Goal: Information Seeking & Learning: Understand process/instructions

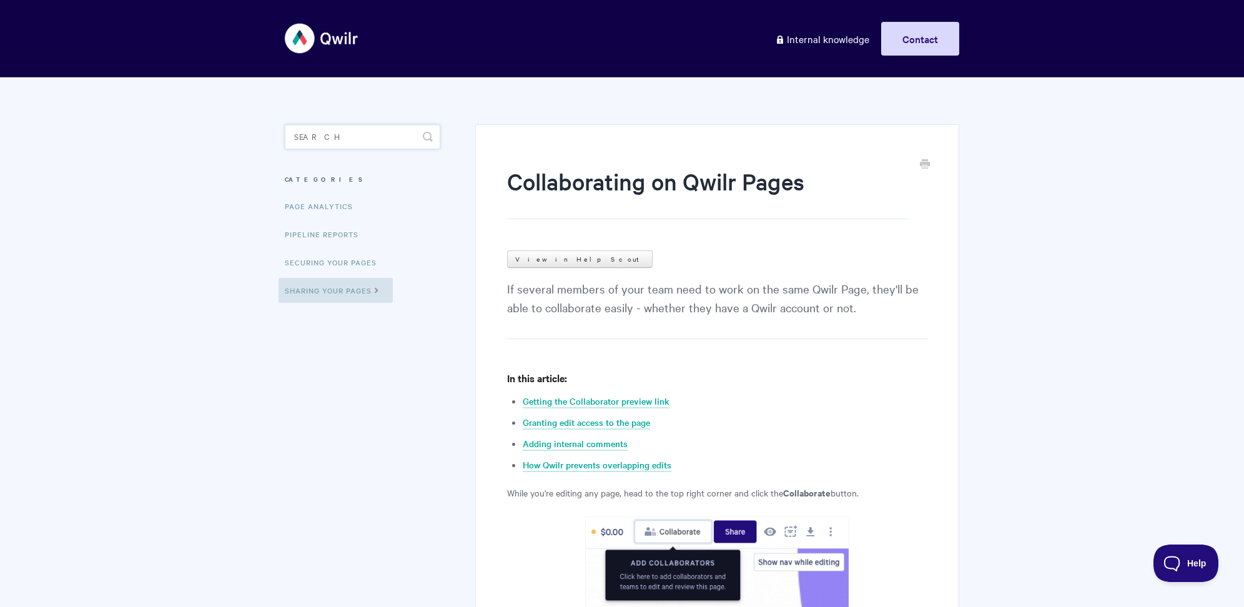
click at [367, 132] on input "Search" at bounding box center [363, 136] width 156 height 25
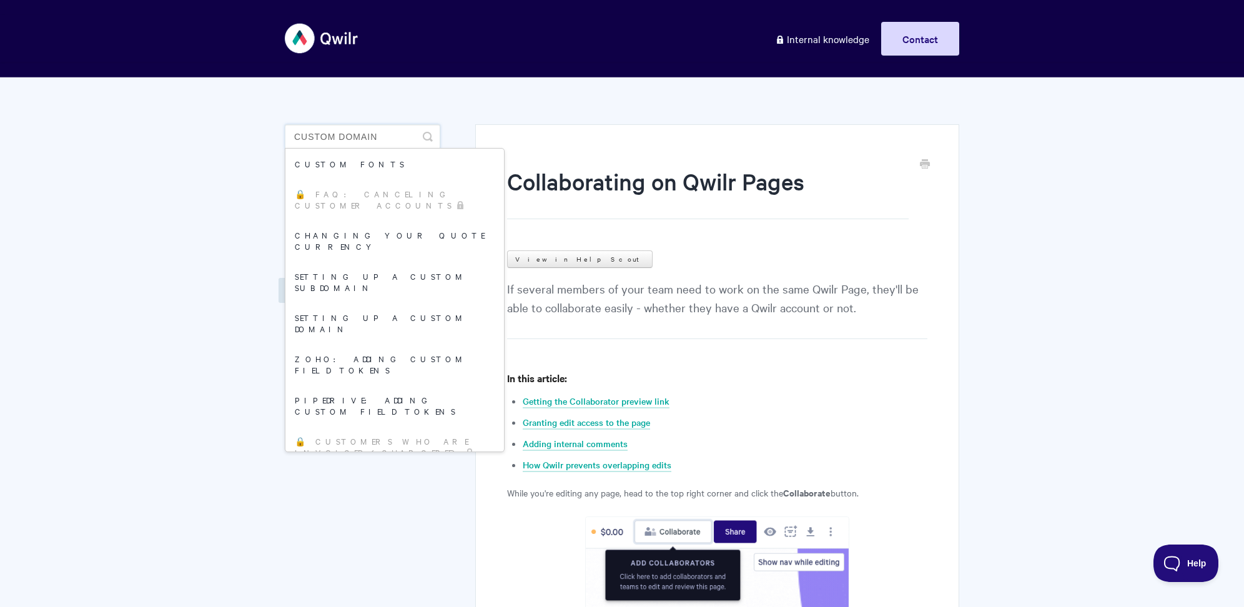
type input "custom domain"
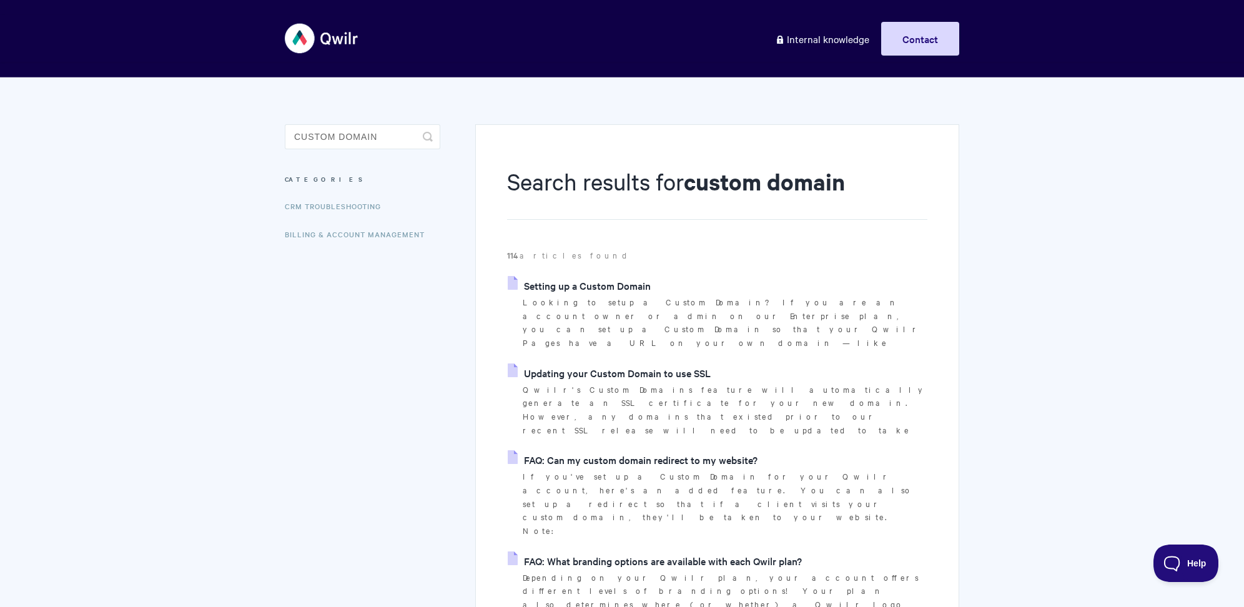
click at [632, 282] on link "Setting up a Custom Domain" at bounding box center [579, 285] width 143 height 19
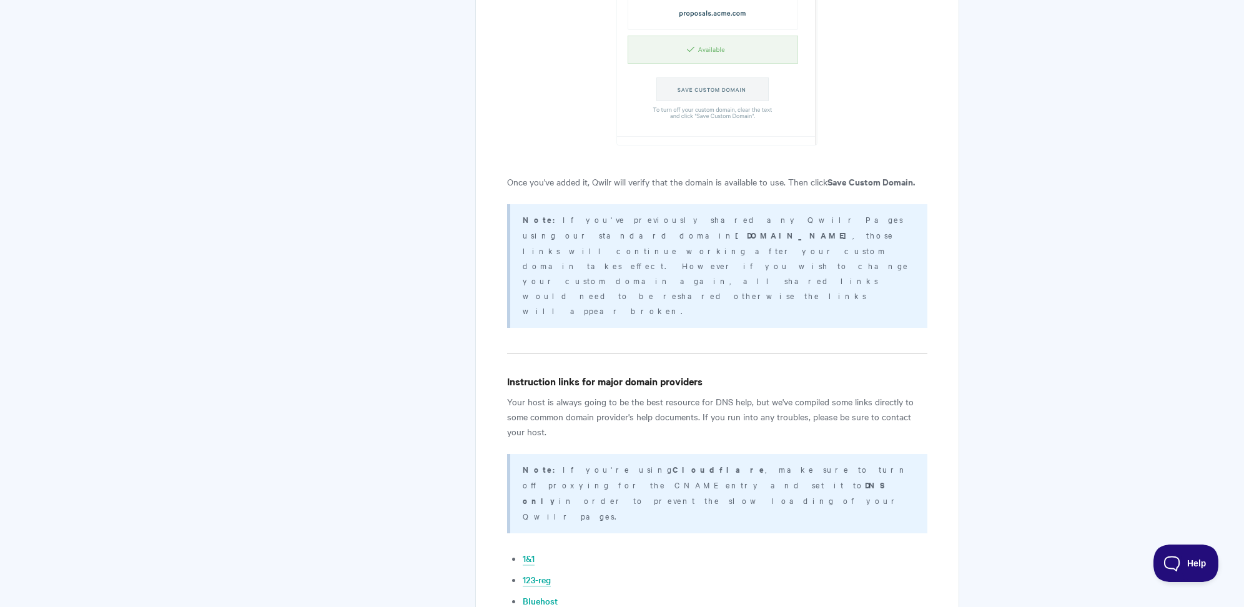
scroll to position [2278, 0]
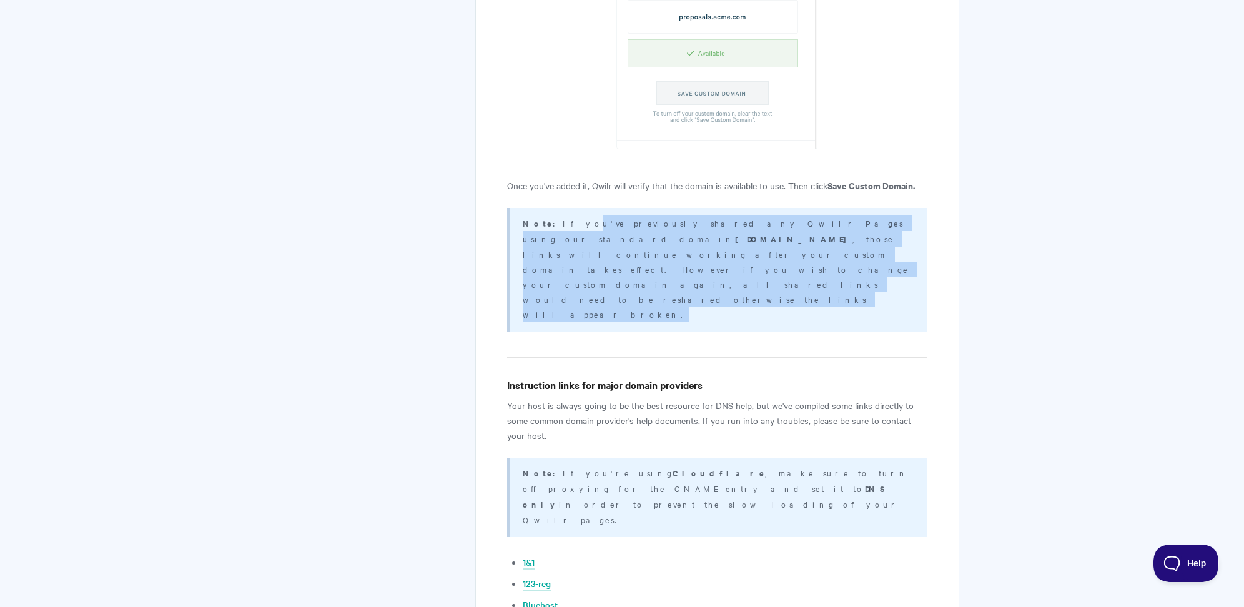
drag, startPoint x: 556, startPoint y: 111, endPoint x: 820, endPoint y: 141, distance: 265.2
click at [821, 215] on p "Note: If you've previously shared any Qwilr Pages using our standard domain [DO…" at bounding box center [717, 268] width 389 height 106
click at [820, 215] on p "Note: If you've previously shared any Qwilr Pages using our standard domain [DO…" at bounding box center [717, 268] width 389 height 106
drag, startPoint x: 806, startPoint y: 141, endPoint x: 540, endPoint y: 113, distance: 267.0
click at [540, 215] on p "Note: If you've previously shared any Qwilr Pages using our standard domain [DO…" at bounding box center [717, 268] width 389 height 106
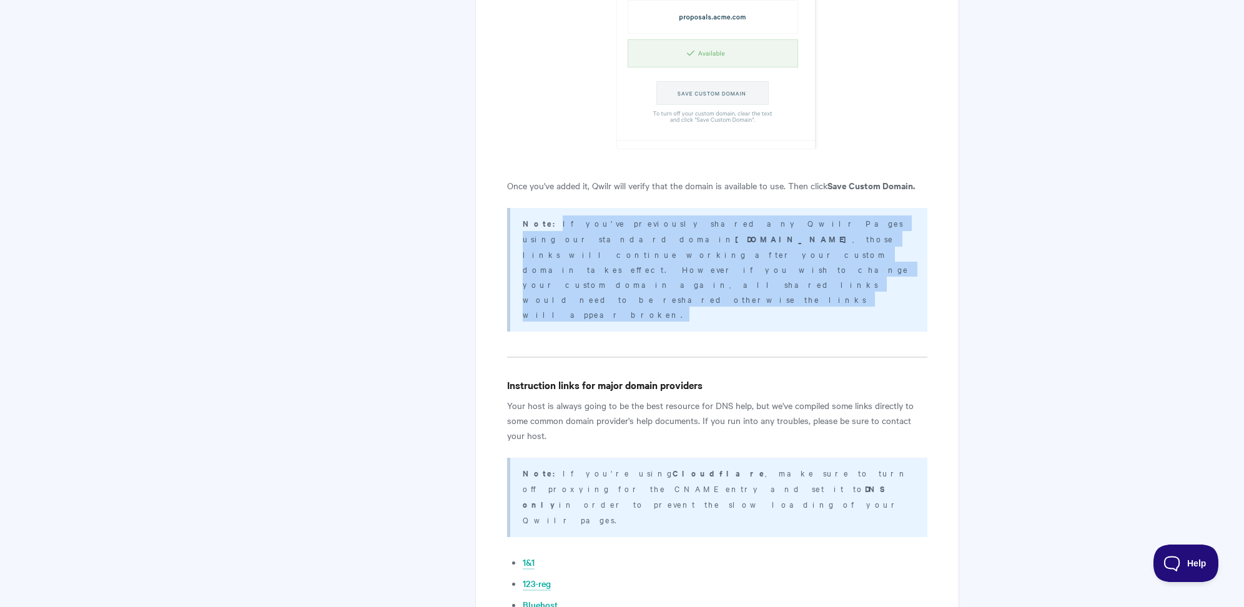
copy p "If you've previously shared any Qwilr Pages using our standard domain [DOMAIN_N…"
